Goal: Information Seeking & Learning: Check status

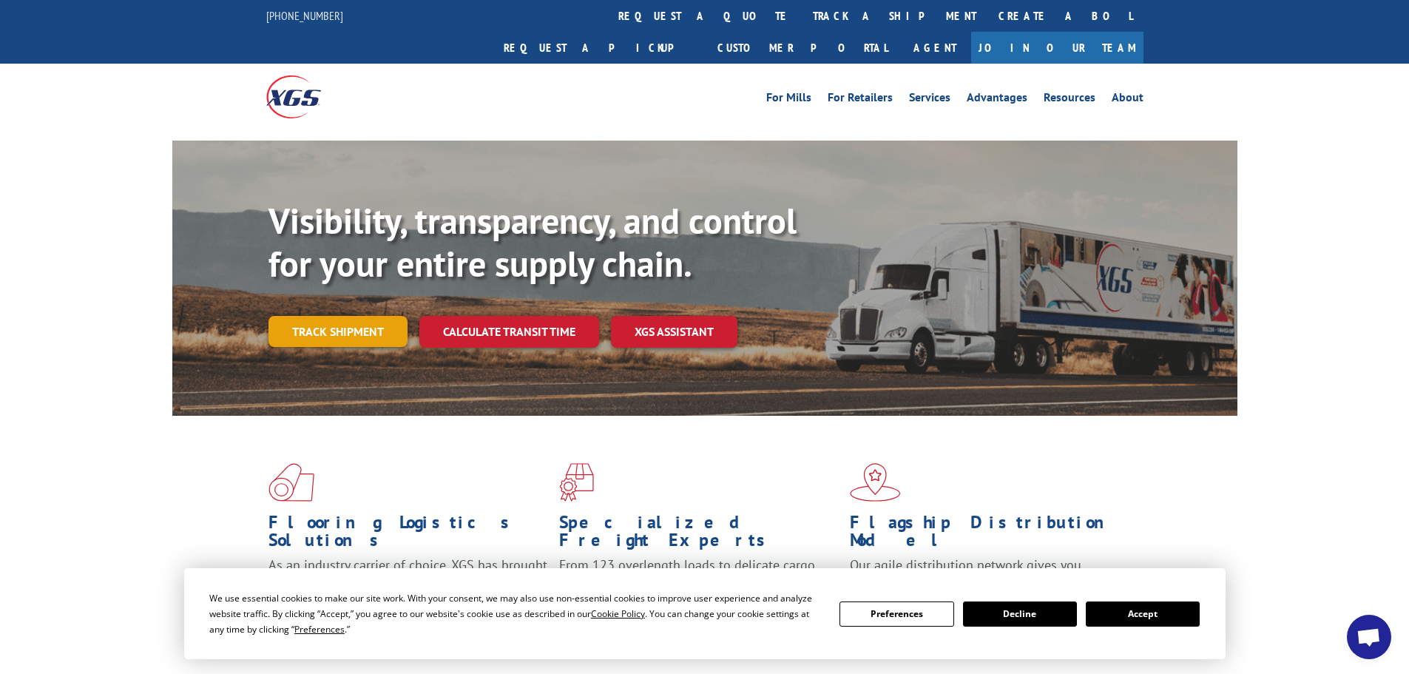
click at [312, 316] on link "Track shipment" at bounding box center [337, 331] width 139 height 31
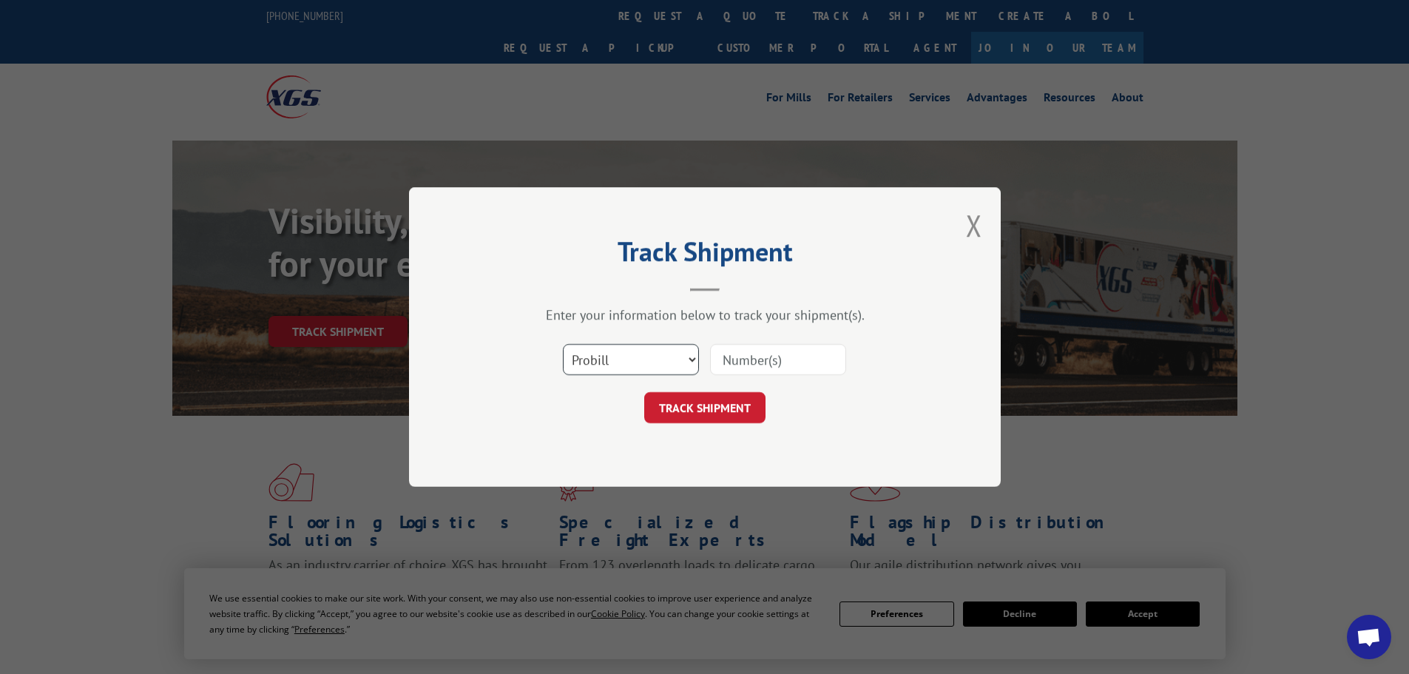
click at [629, 361] on select "Select category... Probill BOL PO" at bounding box center [631, 359] width 136 height 31
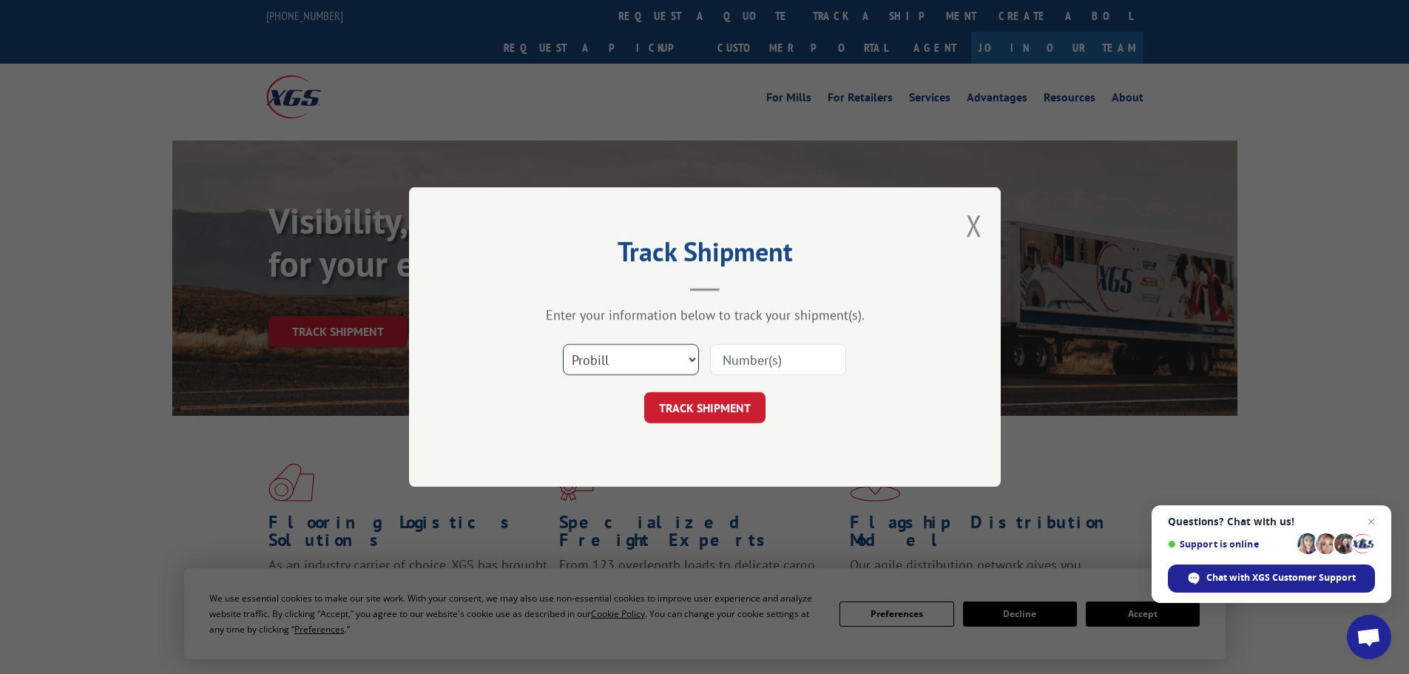
select select "bol"
click at [563, 344] on select "Select category... Probill BOL PO" at bounding box center [631, 359] width 136 height 31
click at [738, 365] on input at bounding box center [778, 359] width 136 height 31
paste input "7040222"
type input "7040222"
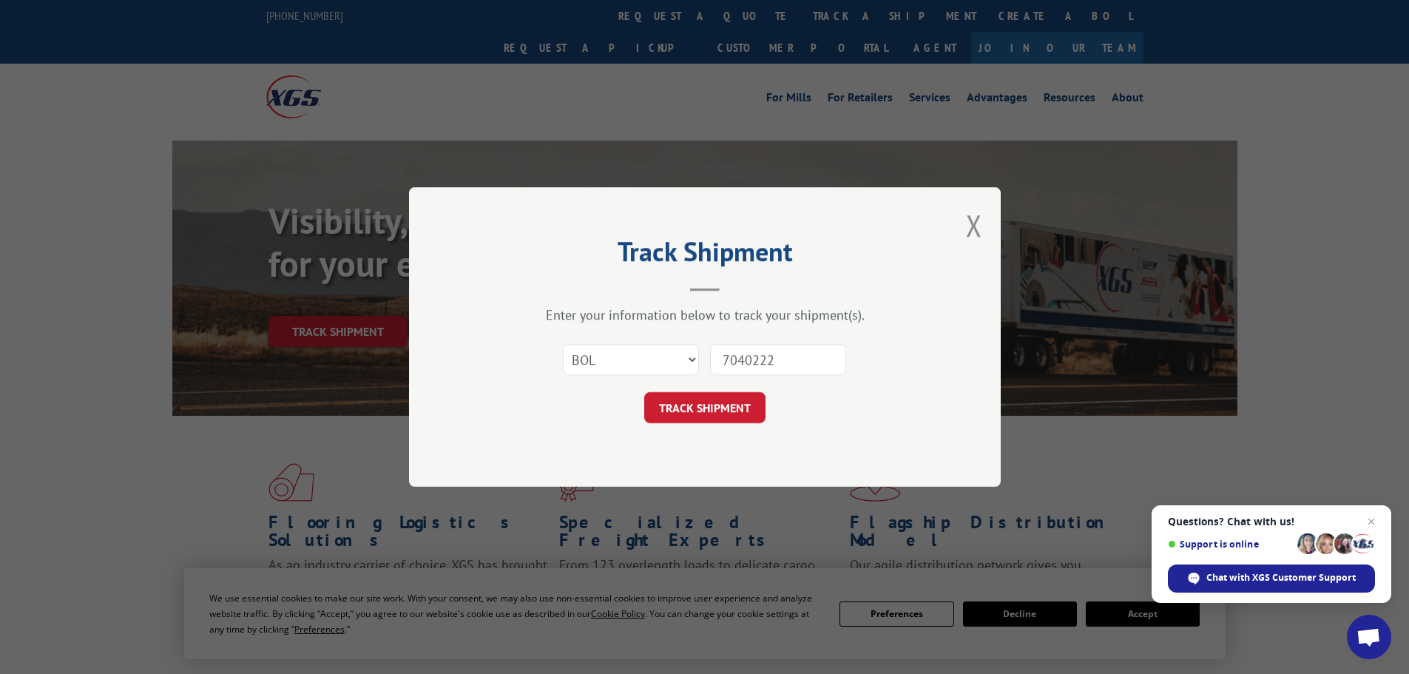
click at [644, 392] on button "TRACK SHIPMENT" at bounding box center [704, 407] width 121 height 31
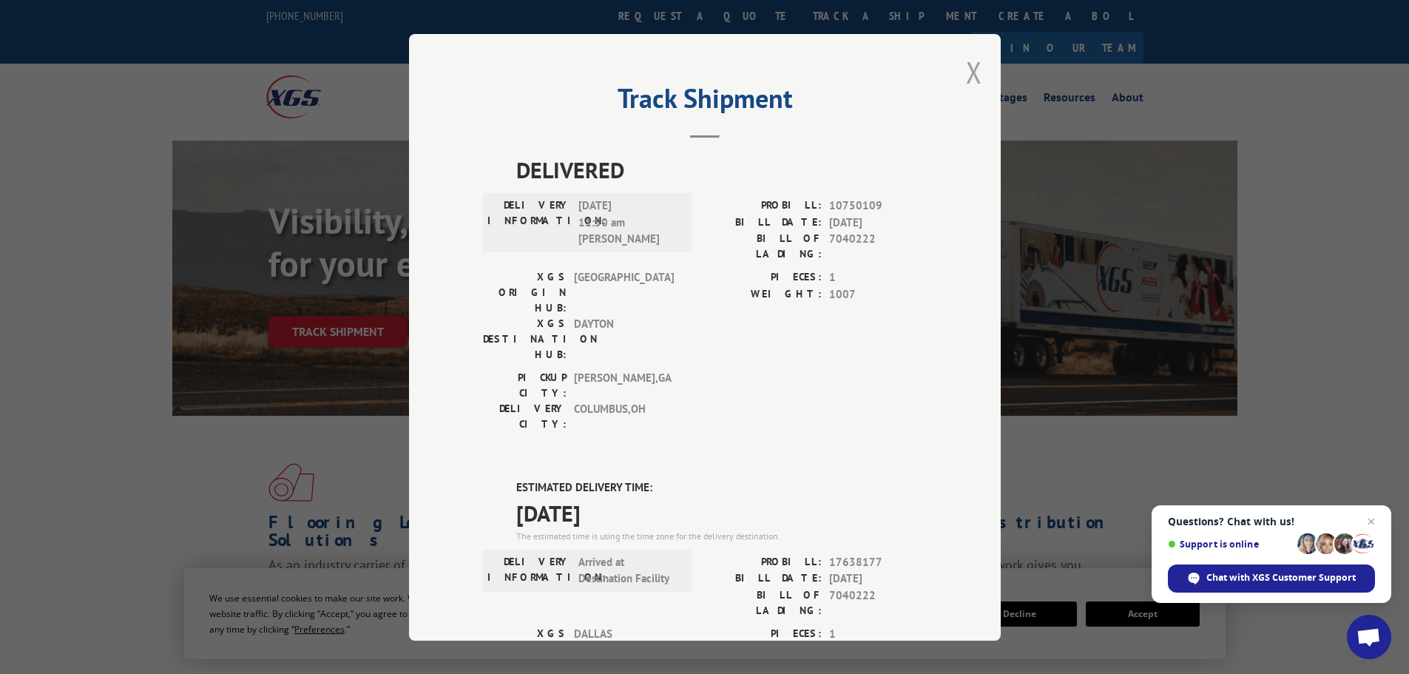
click at [967, 70] on button "Close modal" at bounding box center [974, 72] width 16 height 39
